Goal: Information Seeking & Learning: Learn about a topic

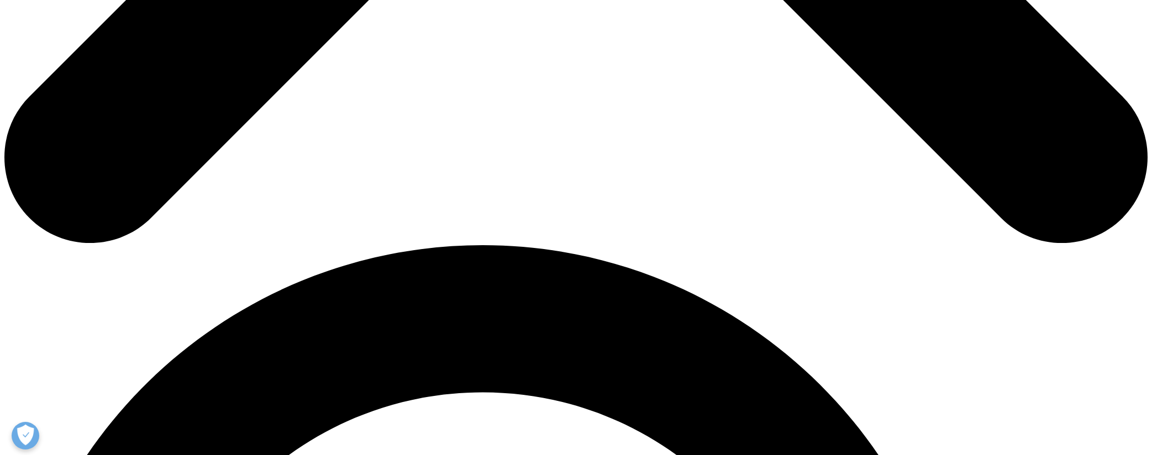
scroll to position [940, 0]
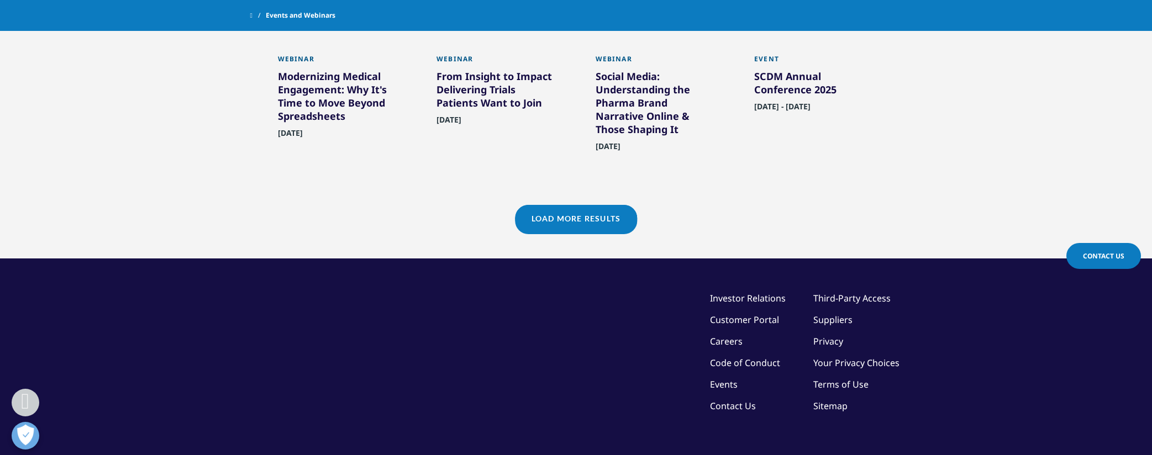
click at [585, 229] on link "Load More Results" at bounding box center [576, 218] width 122 height 27
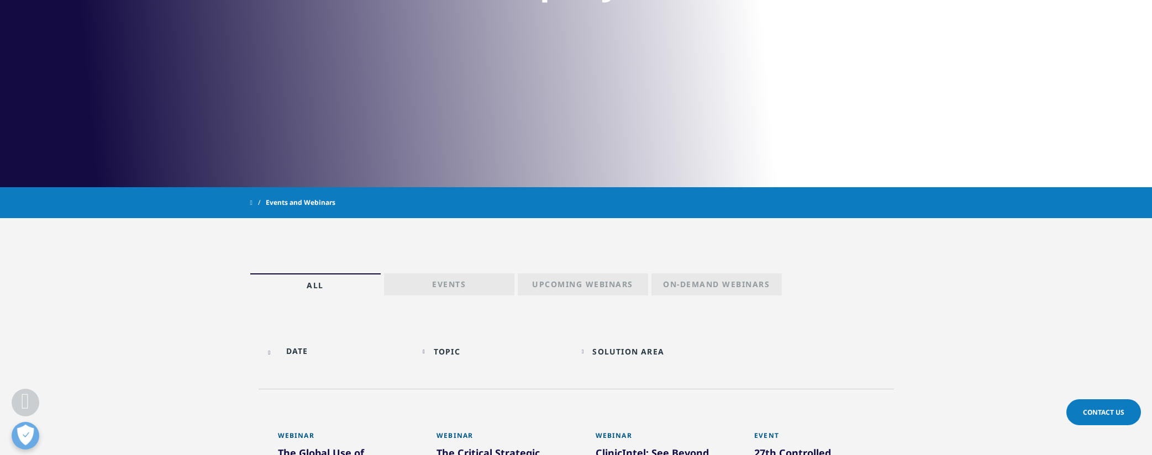
scroll to position [442, 0]
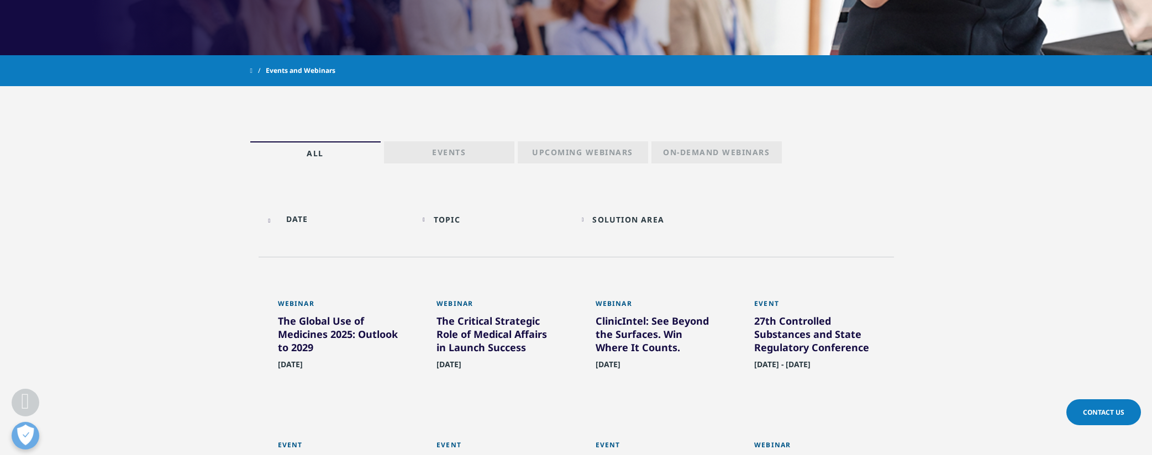
click at [611, 155] on p "Upcoming Webinars" at bounding box center [582, 154] width 101 height 15
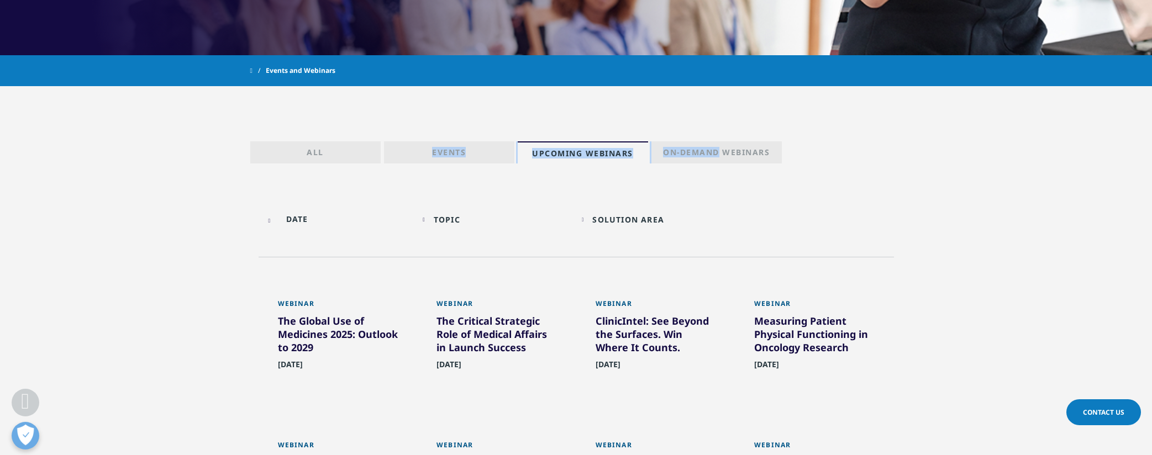
drag, startPoint x: 719, startPoint y: 152, endPoint x: 420, endPoint y: 153, distance: 298.5
click at [420, 153] on div "All Events Upcoming Webinars On-Demand Webinars" at bounding box center [576, 139] width 652 height 50
click at [446, 149] on p "Events" at bounding box center [449, 154] width 34 height 15
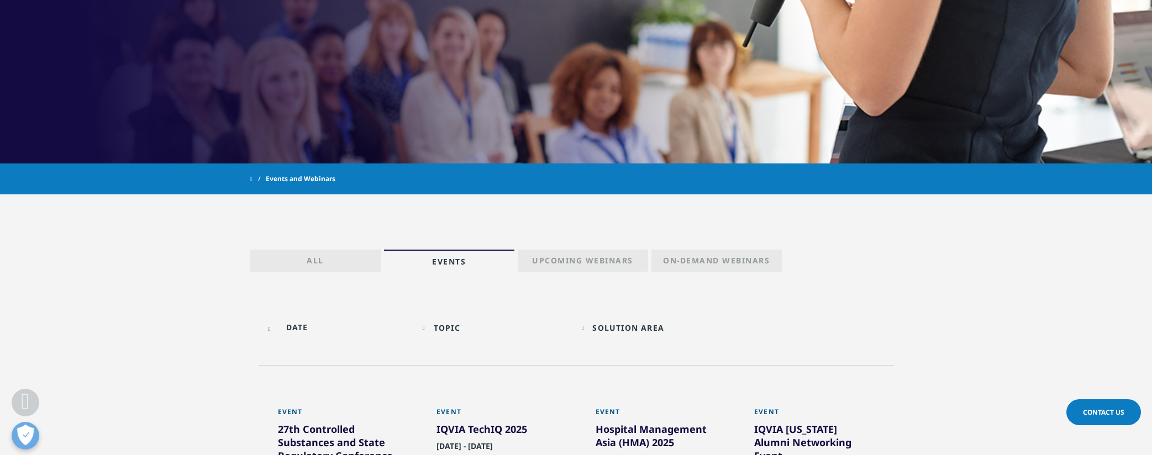
scroll to position [332, 0]
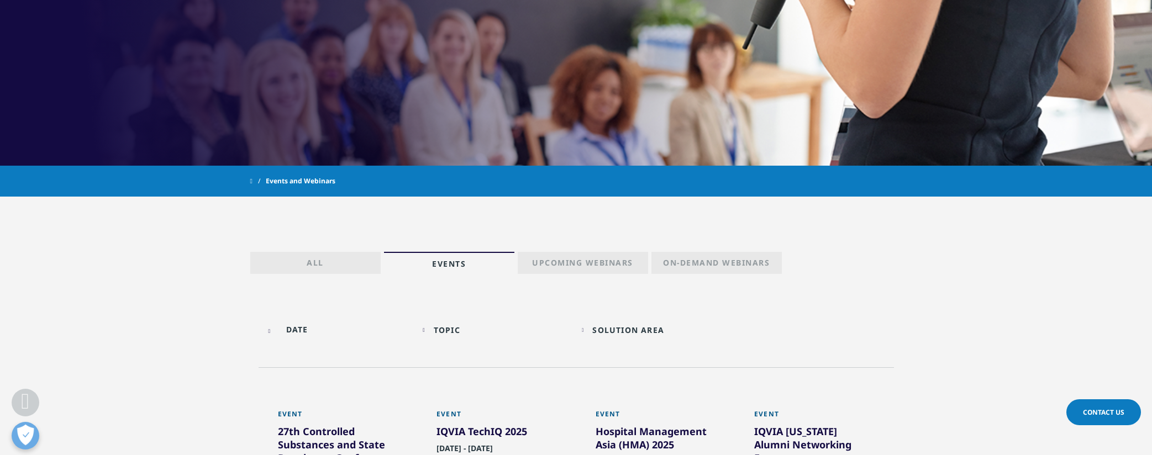
click at [298, 327] on input "text" at bounding box center [338, 329] width 148 height 25
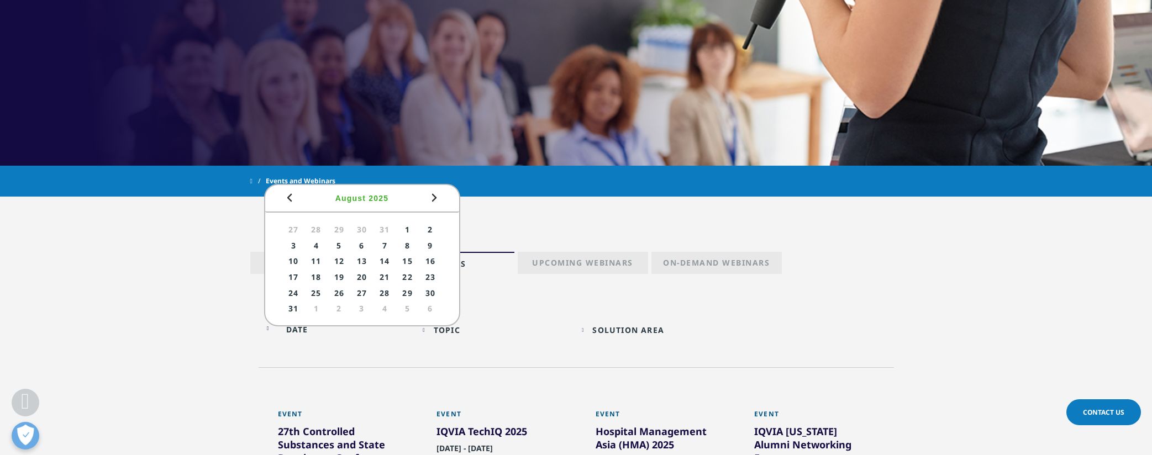
click at [434, 197] on span "Next" at bounding box center [434, 197] width 13 height 13
click at [340, 247] on link "4" at bounding box center [339, 246] width 20 height 14
type input "[DATE]"
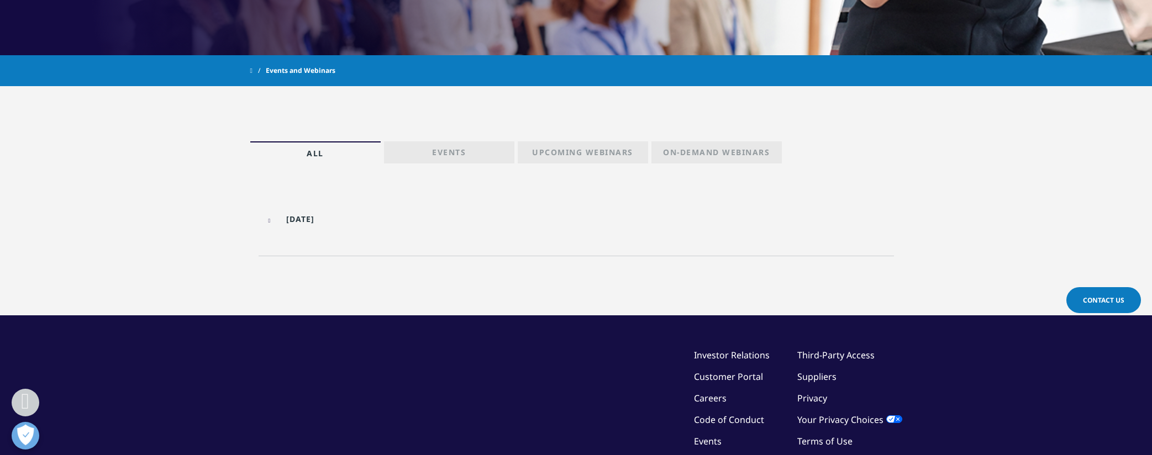
scroll to position [332, 0]
